Goal: Task Accomplishment & Management: Use online tool/utility

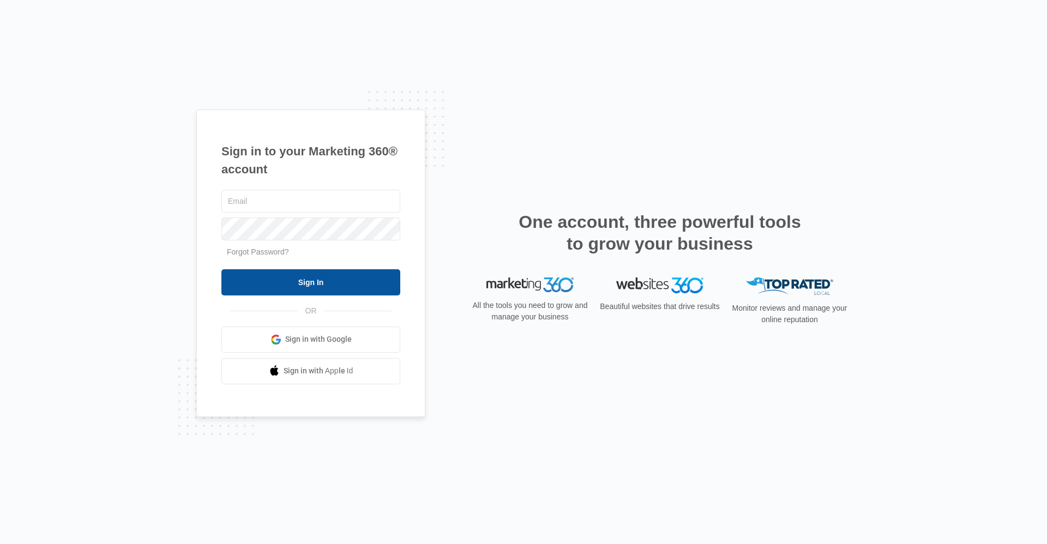
type input "[EMAIL_ADDRESS][DOMAIN_NAME]"
click at [309, 289] on input "Sign In" at bounding box center [310, 282] width 179 height 26
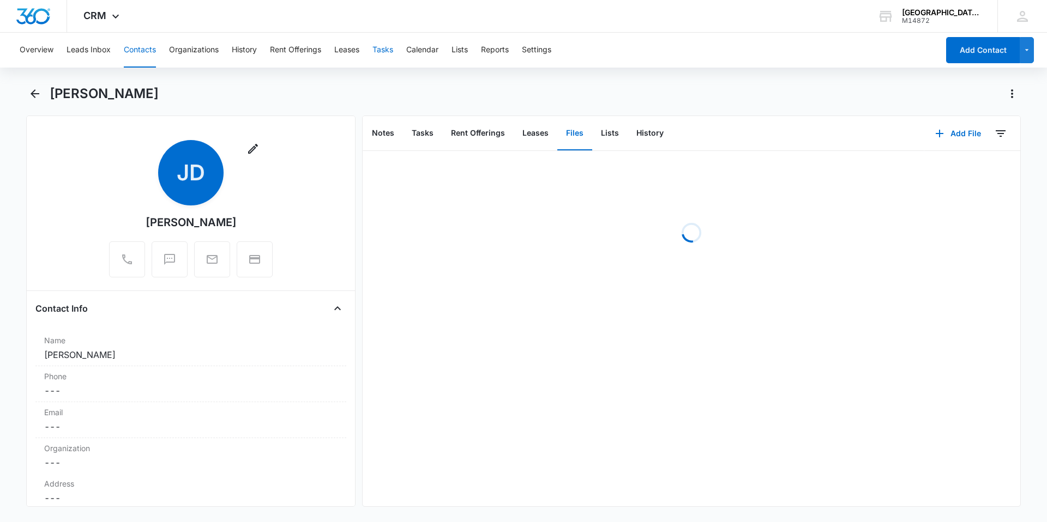
click at [383, 50] on button "Tasks" at bounding box center [382, 50] width 21 height 35
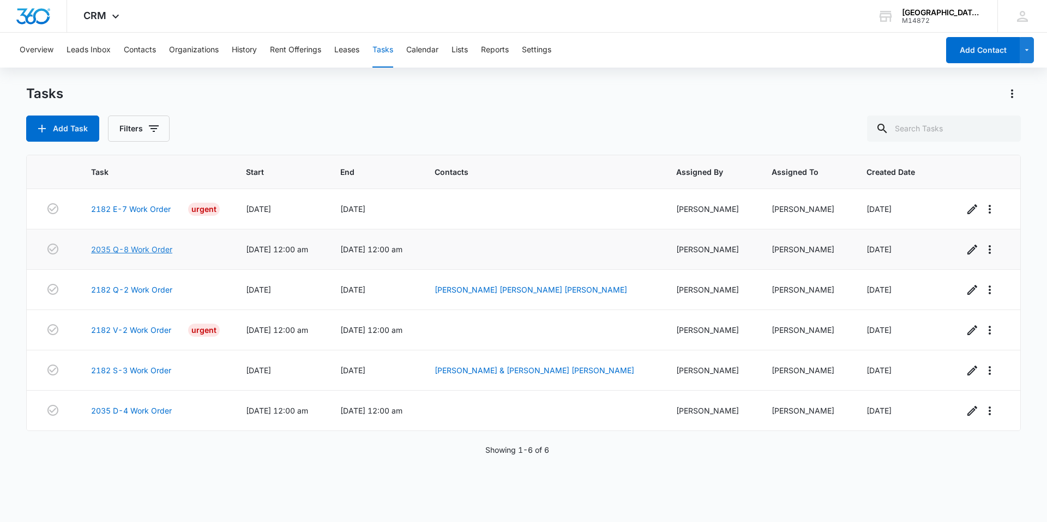
click at [134, 250] on link "2035 Q-8 Work Order" at bounding box center [131, 249] width 81 height 11
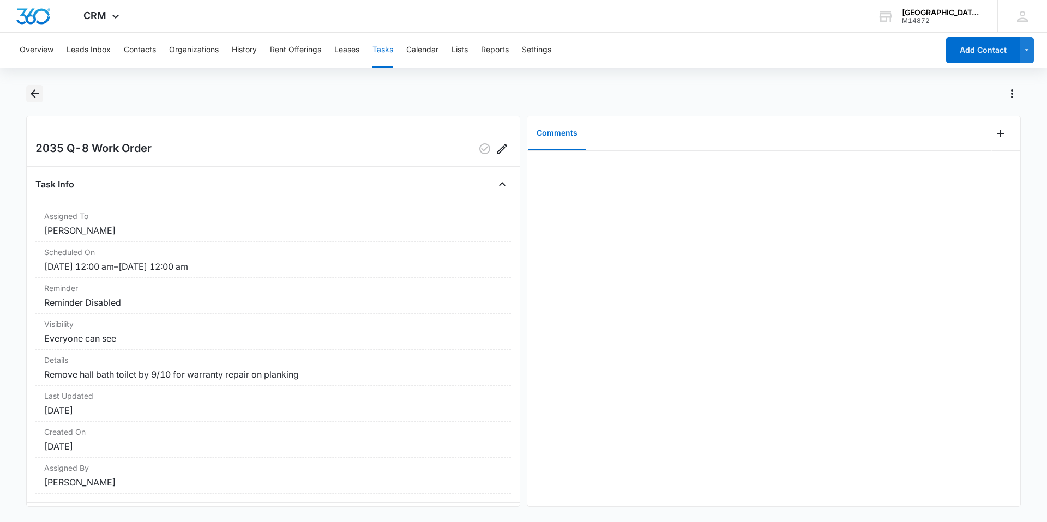
click at [35, 94] on icon "Back" at bounding box center [35, 93] width 9 height 9
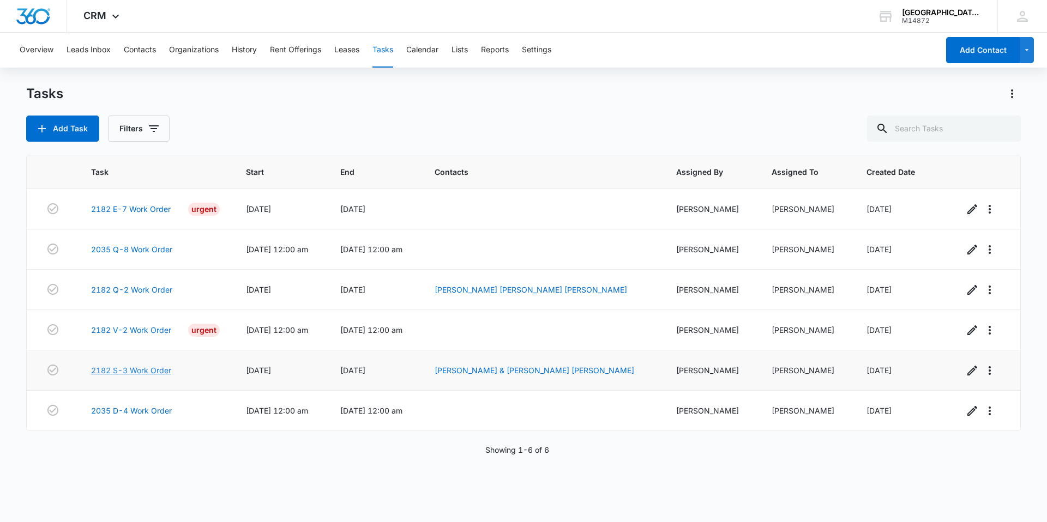
click at [137, 365] on link "2182 S-3 Work Order" at bounding box center [131, 370] width 80 height 11
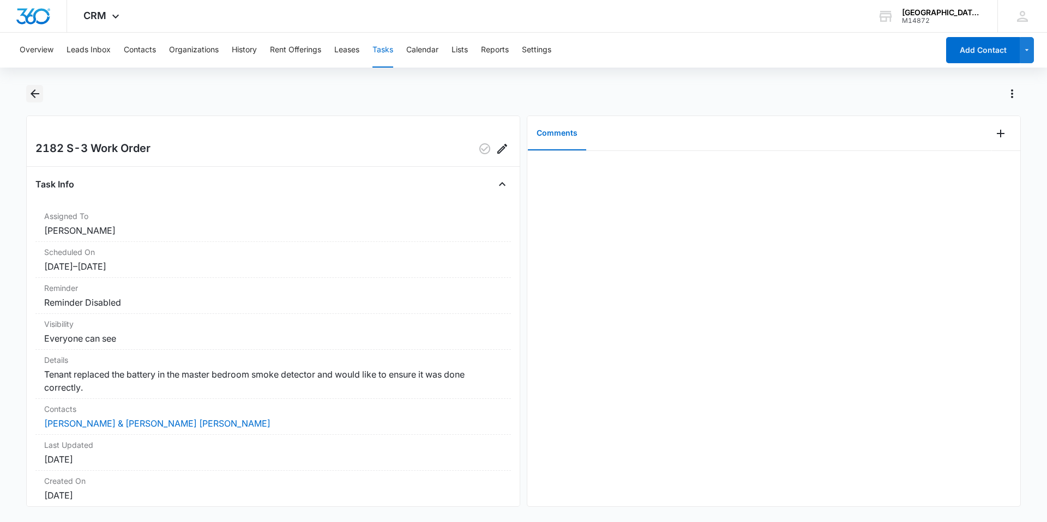
click at [31, 87] on button "Back" at bounding box center [34, 93] width 17 height 17
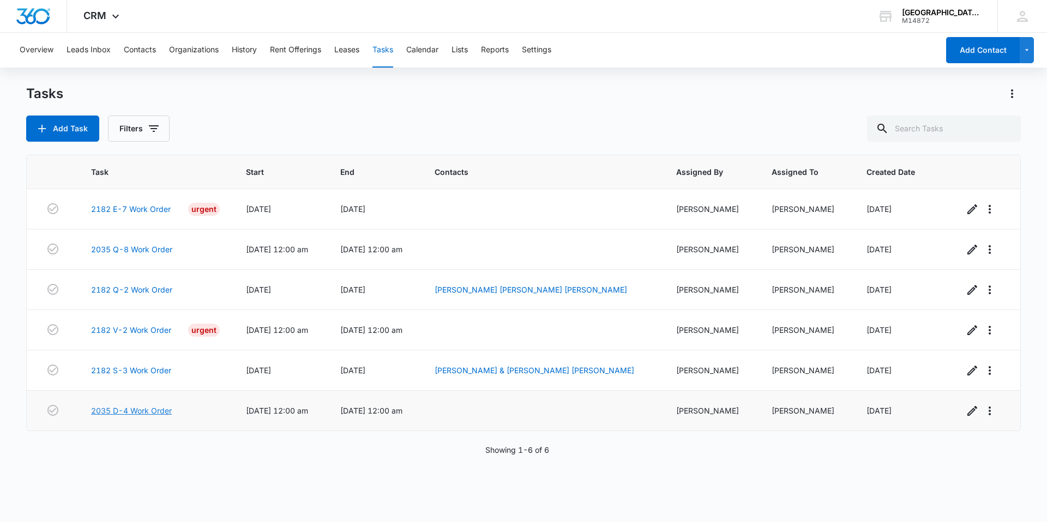
click at [143, 412] on link "2035 D-4 Work Order" at bounding box center [131, 410] width 81 height 11
